Goal: Navigation & Orientation: Find specific page/section

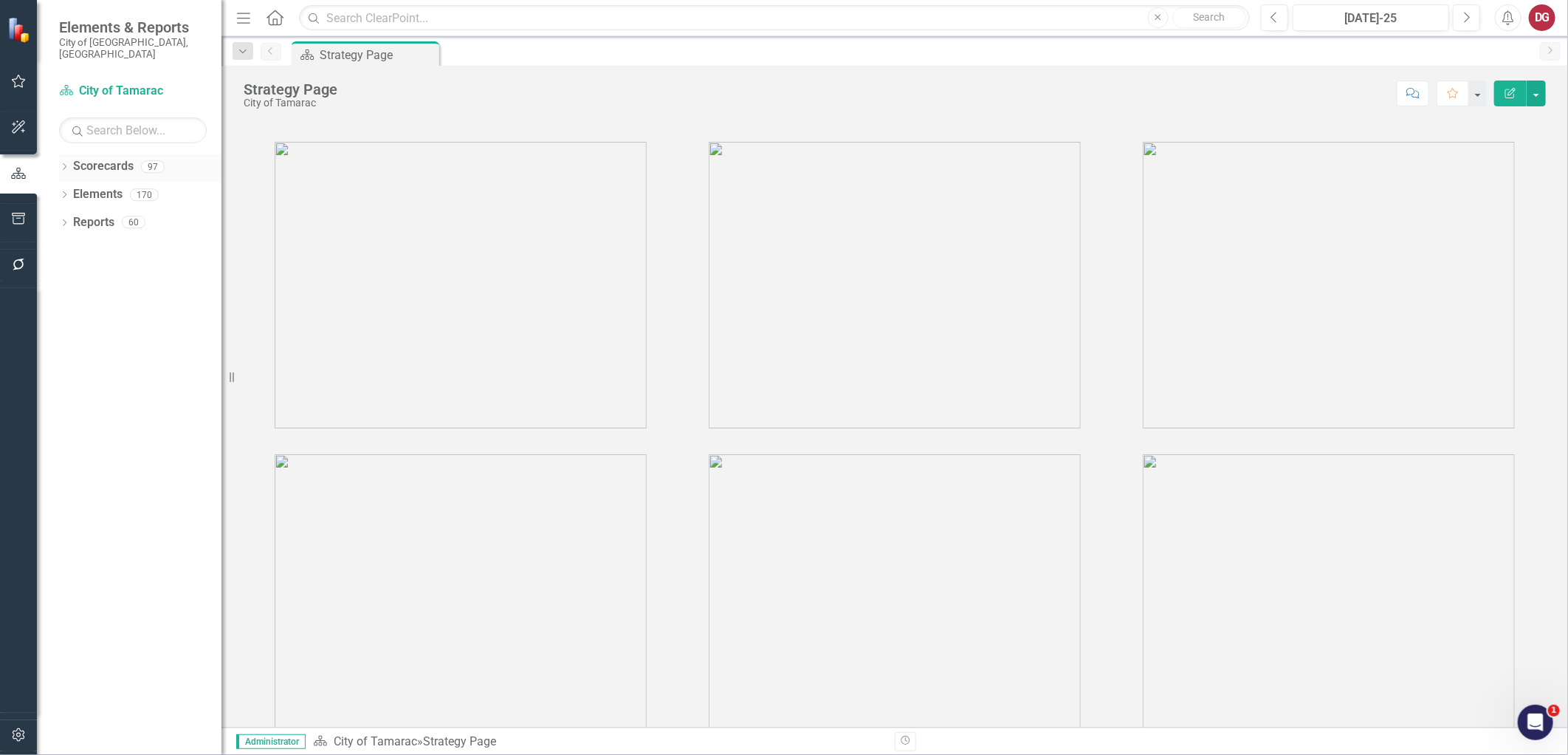
click at [106, 158] on link "Scorecards" at bounding box center [102, 167] width 60 height 17
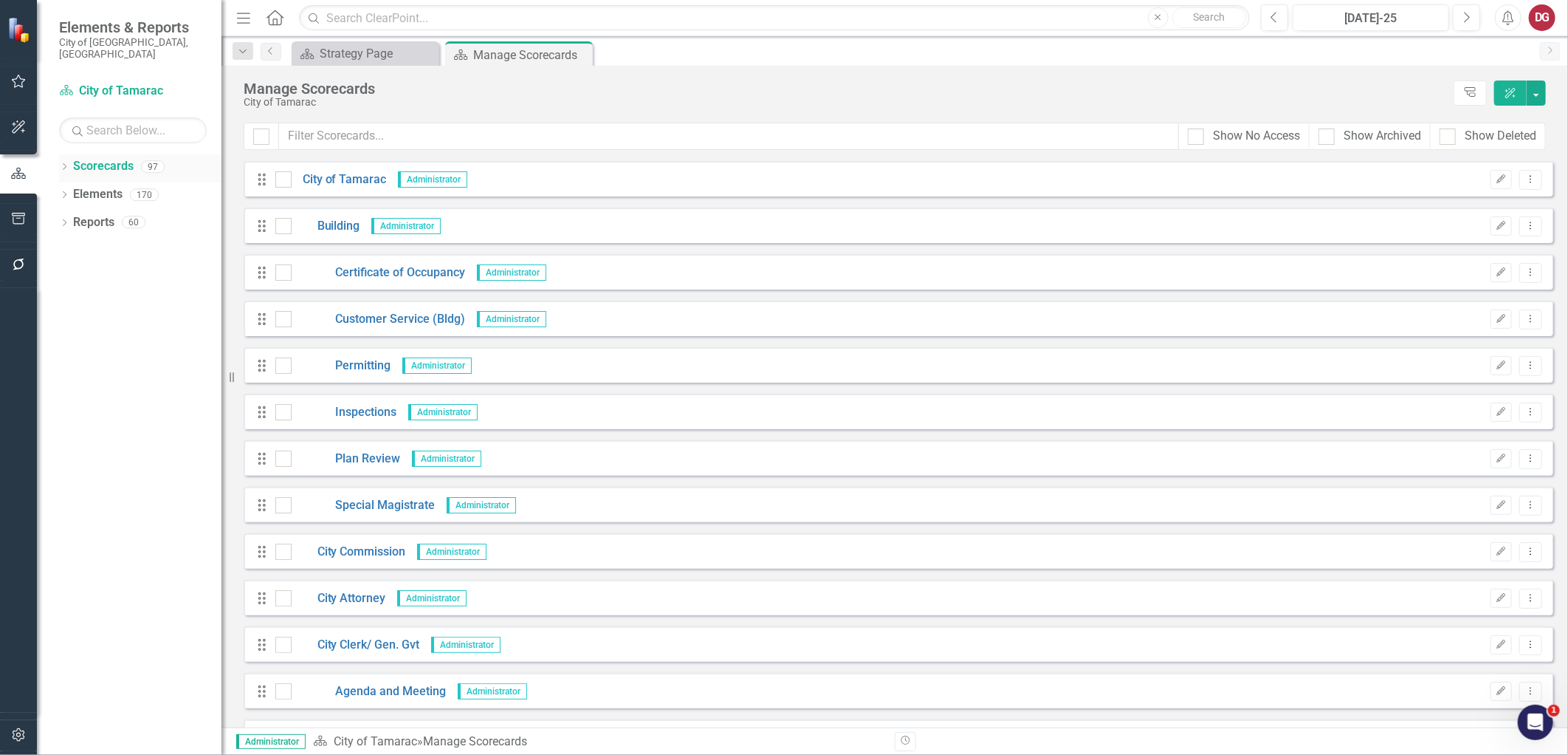
click at [63, 154] on div "Dropdown Scorecards 97" at bounding box center [141, 168] width 163 height 28
click at [63, 164] on icon "Dropdown" at bounding box center [64, 168] width 11 height 8
click at [76, 190] on icon "Dropdown" at bounding box center [72, 194] width 11 height 9
